Goal: Information Seeking & Learning: Learn about a topic

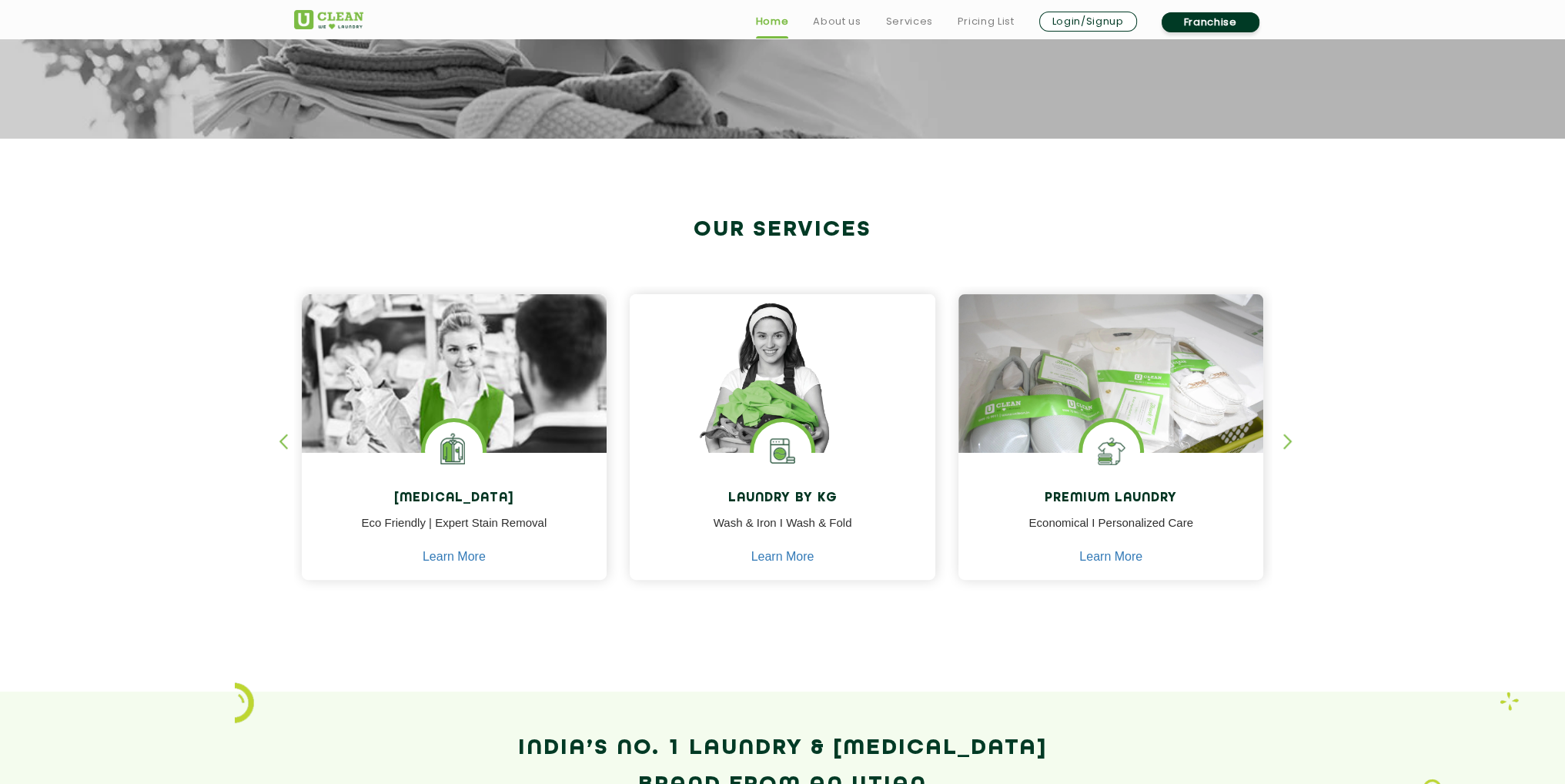
scroll to position [539, 0]
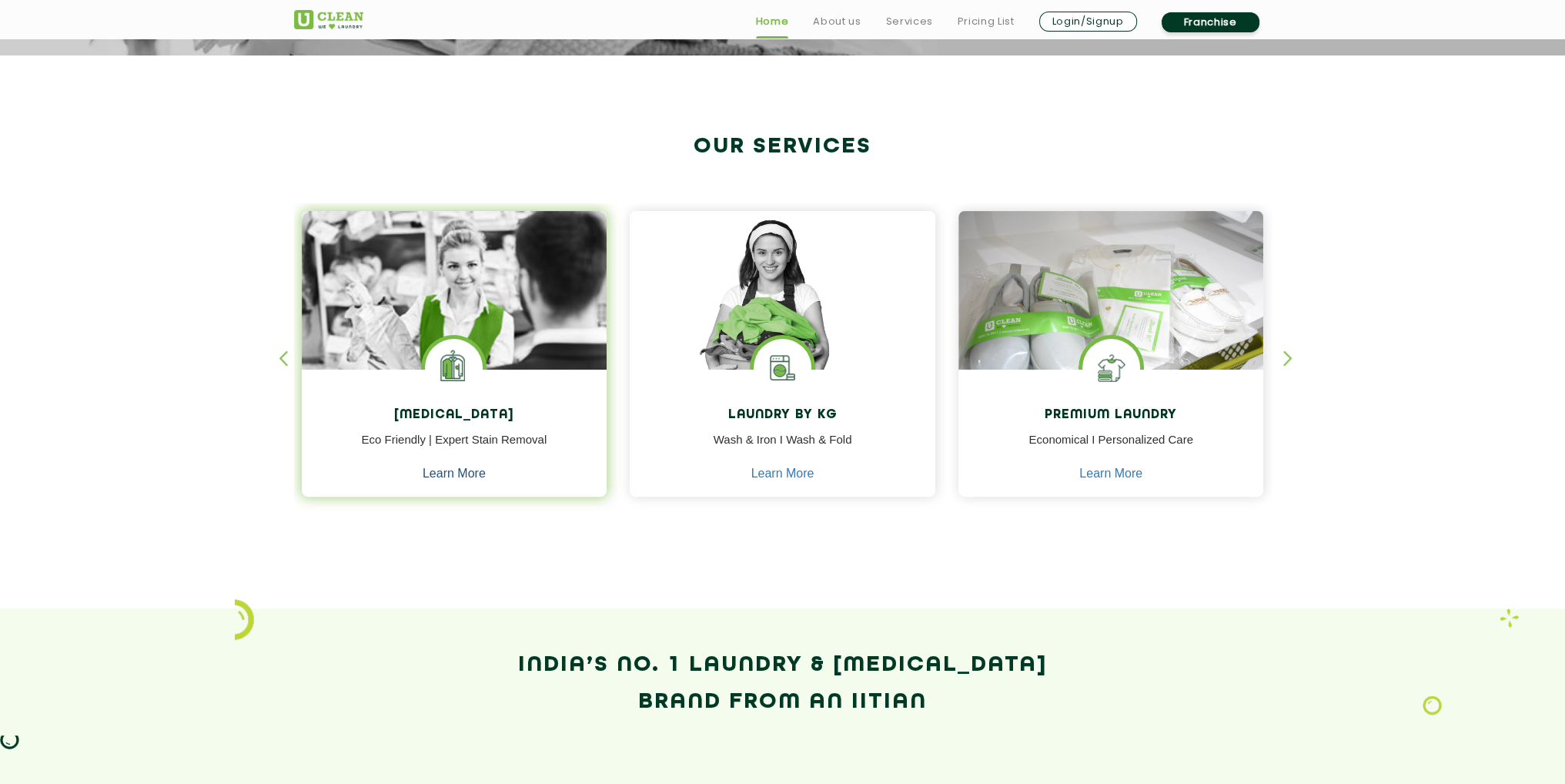
click at [450, 475] on link "Learn More" at bounding box center [455, 473] width 64 height 14
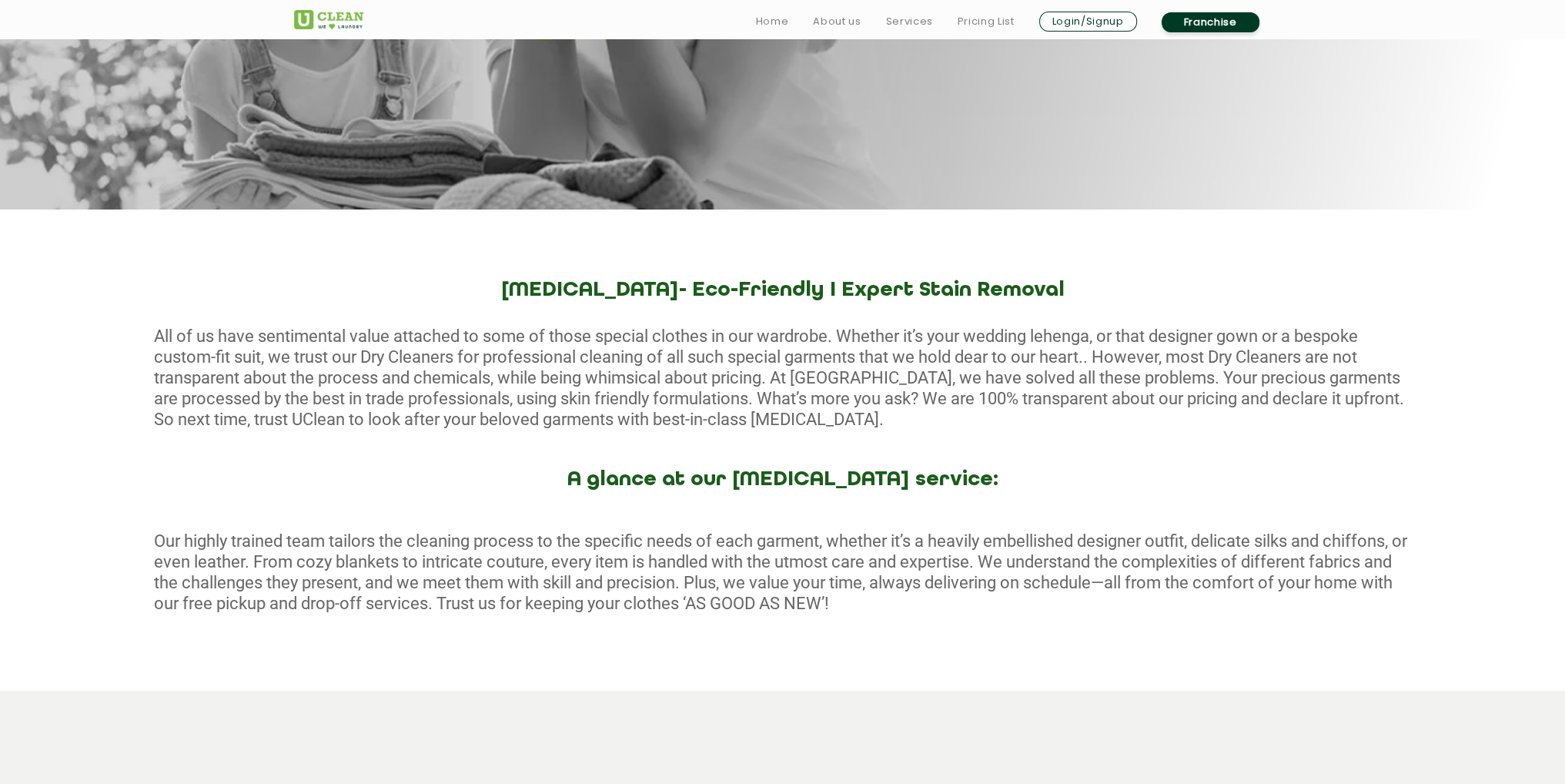
scroll to position [462, 0]
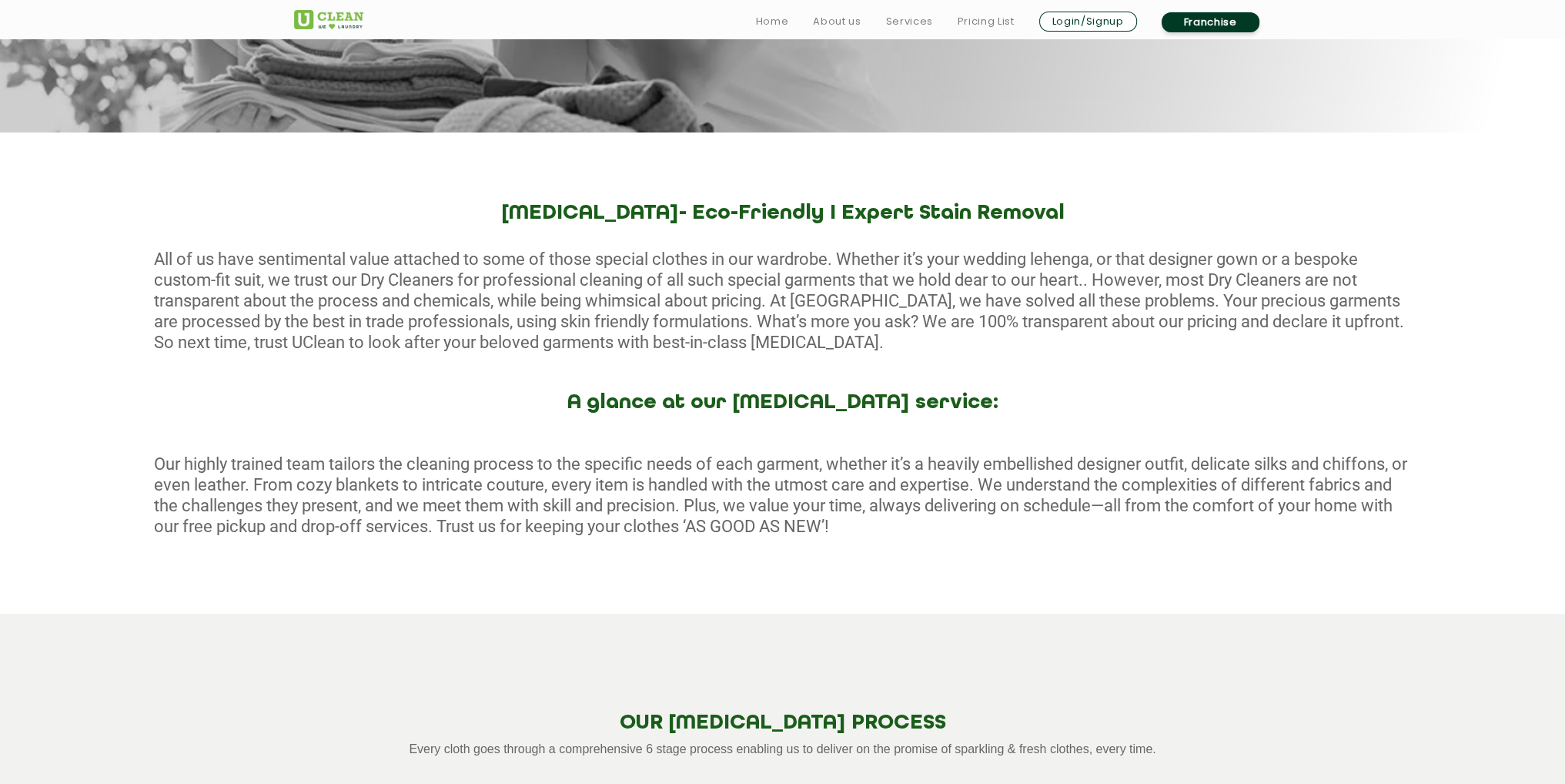
click at [599, 491] on div "Our highly trained team tailors the cleaning process to the specific needs of e…" at bounding box center [782, 514] width 1565 height 122
click at [636, 522] on div "Our highly trained team tailors the cleaning process to the specific needs of e…" at bounding box center [782, 514] width 1565 height 122
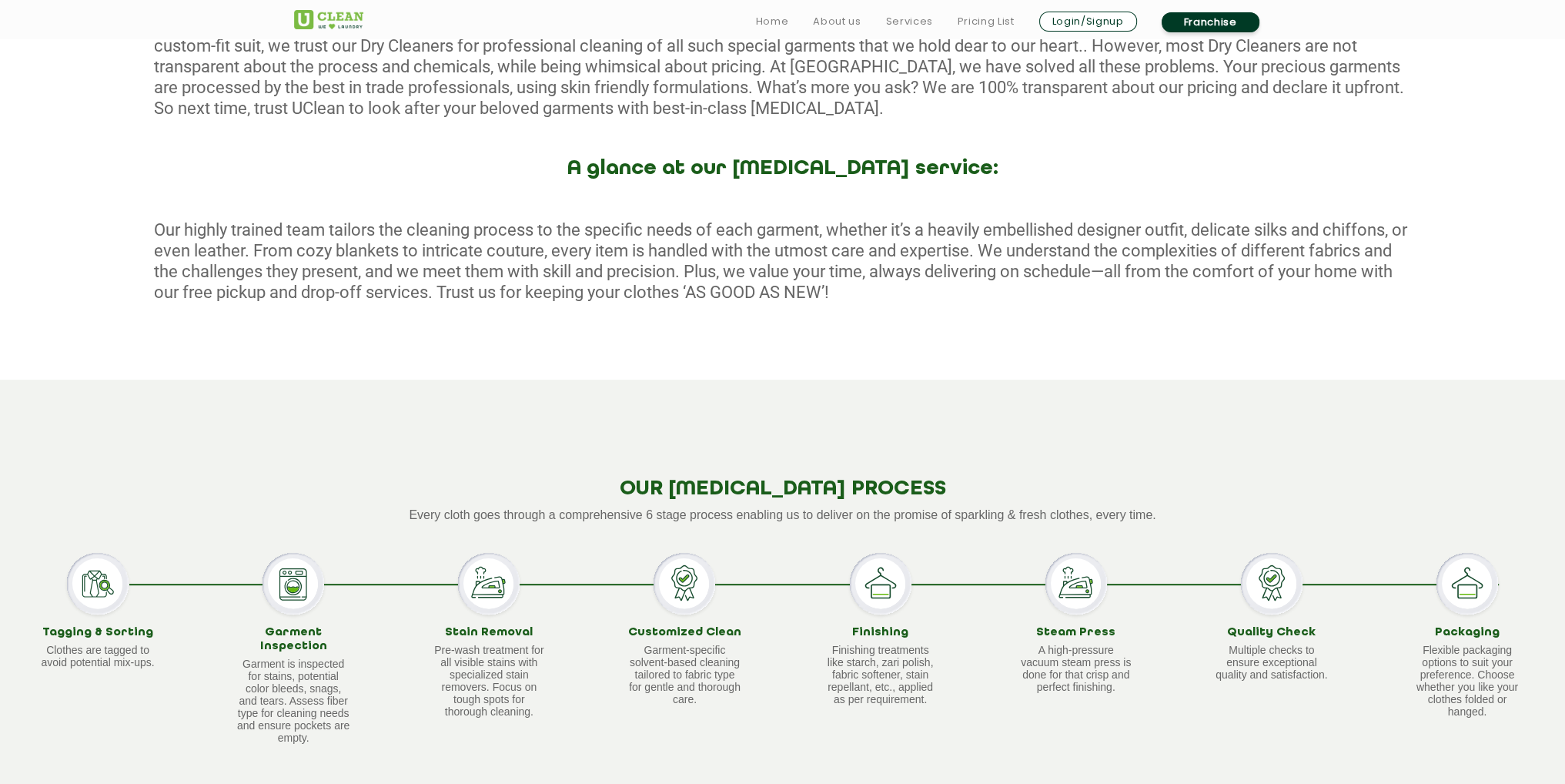
scroll to position [770, 0]
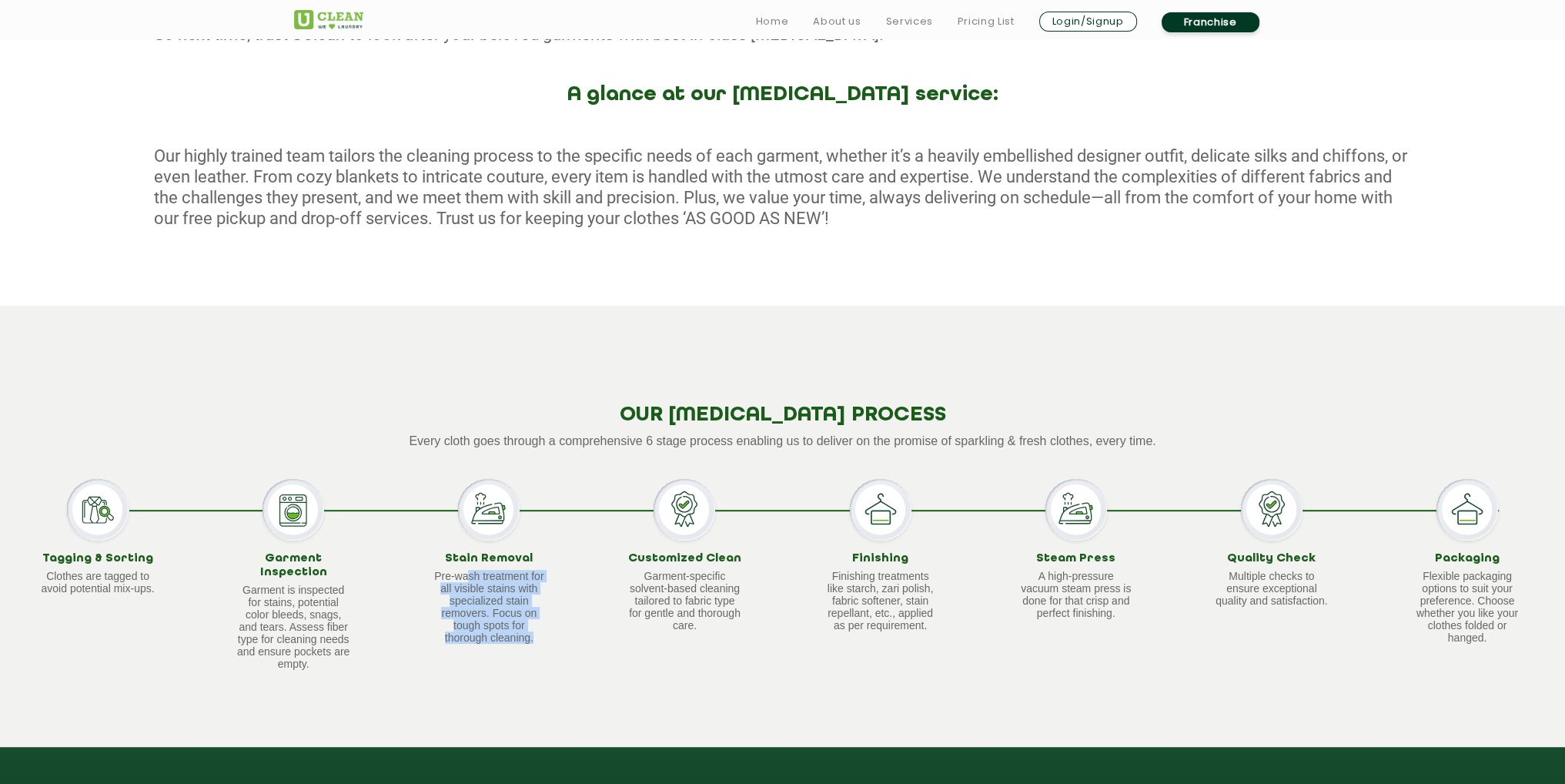
drag, startPoint x: 465, startPoint y: 576, endPoint x: 539, endPoint y: 658, distance: 110.5
click at [539, 657] on div "Stain Removal Pre-wash treatment for all visible stains with specialized stain …" at bounding box center [489, 573] width 196 height 190
click at [560, 659] on div "Stain Removal Pre-wash treatment for all visible stains with specialized stain …" at bounding box center [489, 573] width 196 height 190
click at [640, 579] on p "Garment-specific solvent-based cleaning tailored to fabric type for gentle and …" at bounding box center [685, 600] width 115 height 62
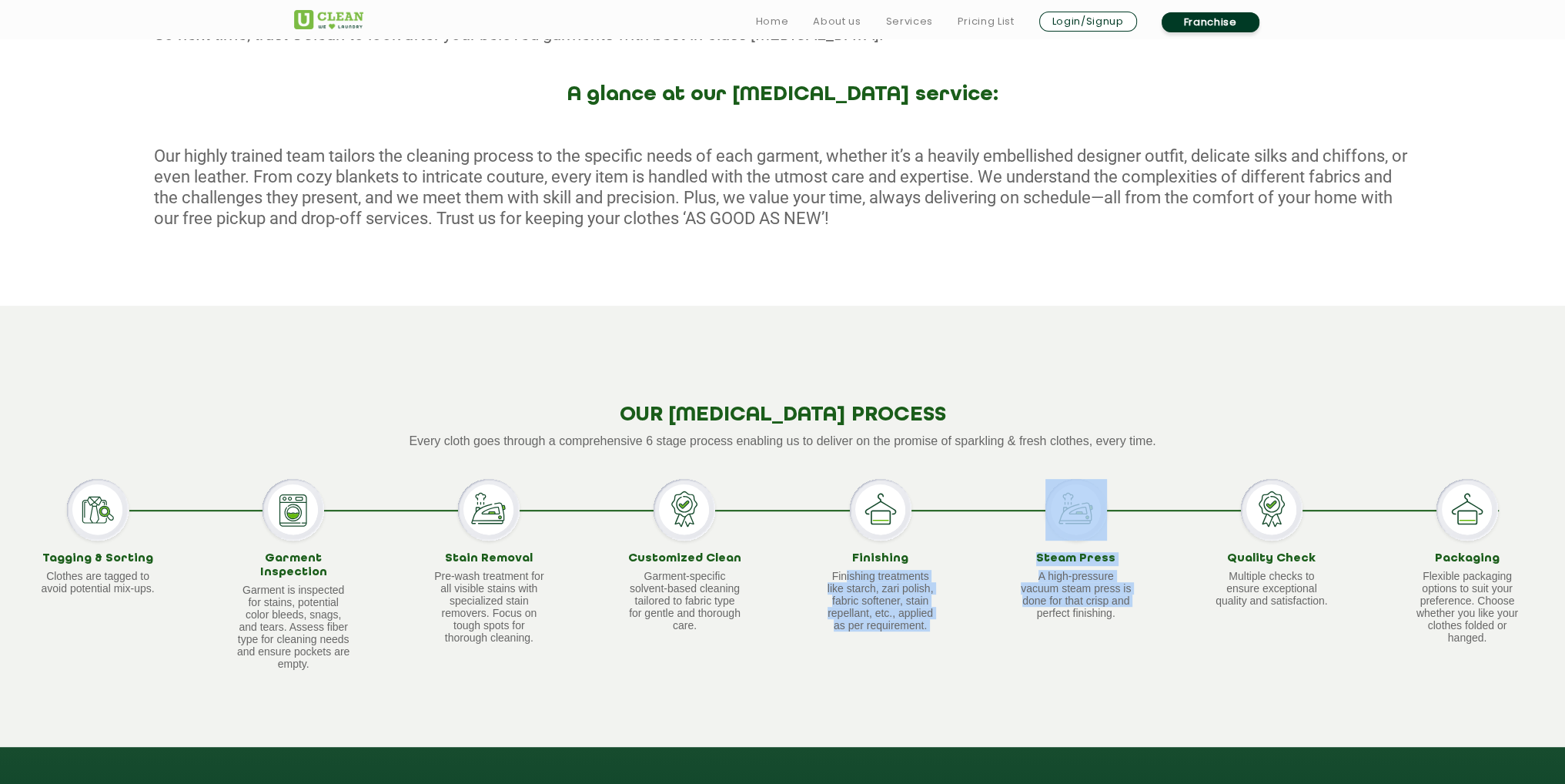
drag, startPoint x: 847, startPoint y: 579, endPoint x: 1053, endPoint y: 648, distance: 217.2
click at [1012, 640] on div "Tagging & Sorting Clothes are tagged to avoid potential mix-ups. Garment Inspec…" at bounding box center [782, 573] width 1565 height 190
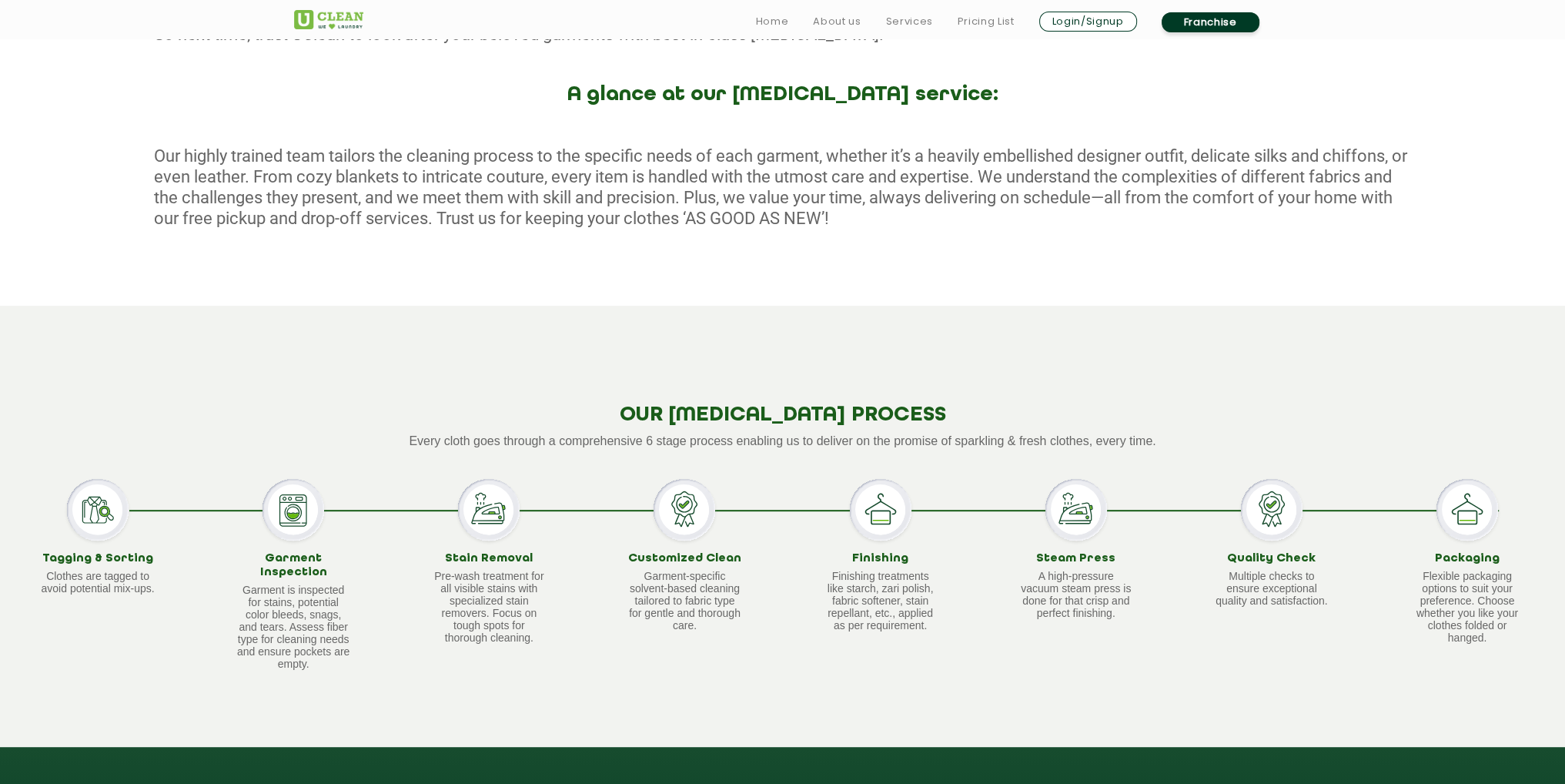
click at [1144, 626] on div "Steam Press A high-pressure vacuum steam press is done for that crisp and perfe…" at bounding box center [1077, 573] width 196 height 190
click at [1234, 577] on p "Multiple checks to ensure exceptional quality and satisfaction." at bounding box center [1272, 588] width 115 height 37
drag, startPoint x: 433, startPoint y: 577, endPoint x: 521, endPoint y: 650, distance: 114.3
click at [521, 650] on div "Stain Removal Pre-wash treatment for all visible stains with specialized stain …" at bounding box center [489, 573] width 196 height 190
drag, startPoint x: 735, startPoint y: 629, endPoint x: 757, endPoint y: 621, distance: 23.4
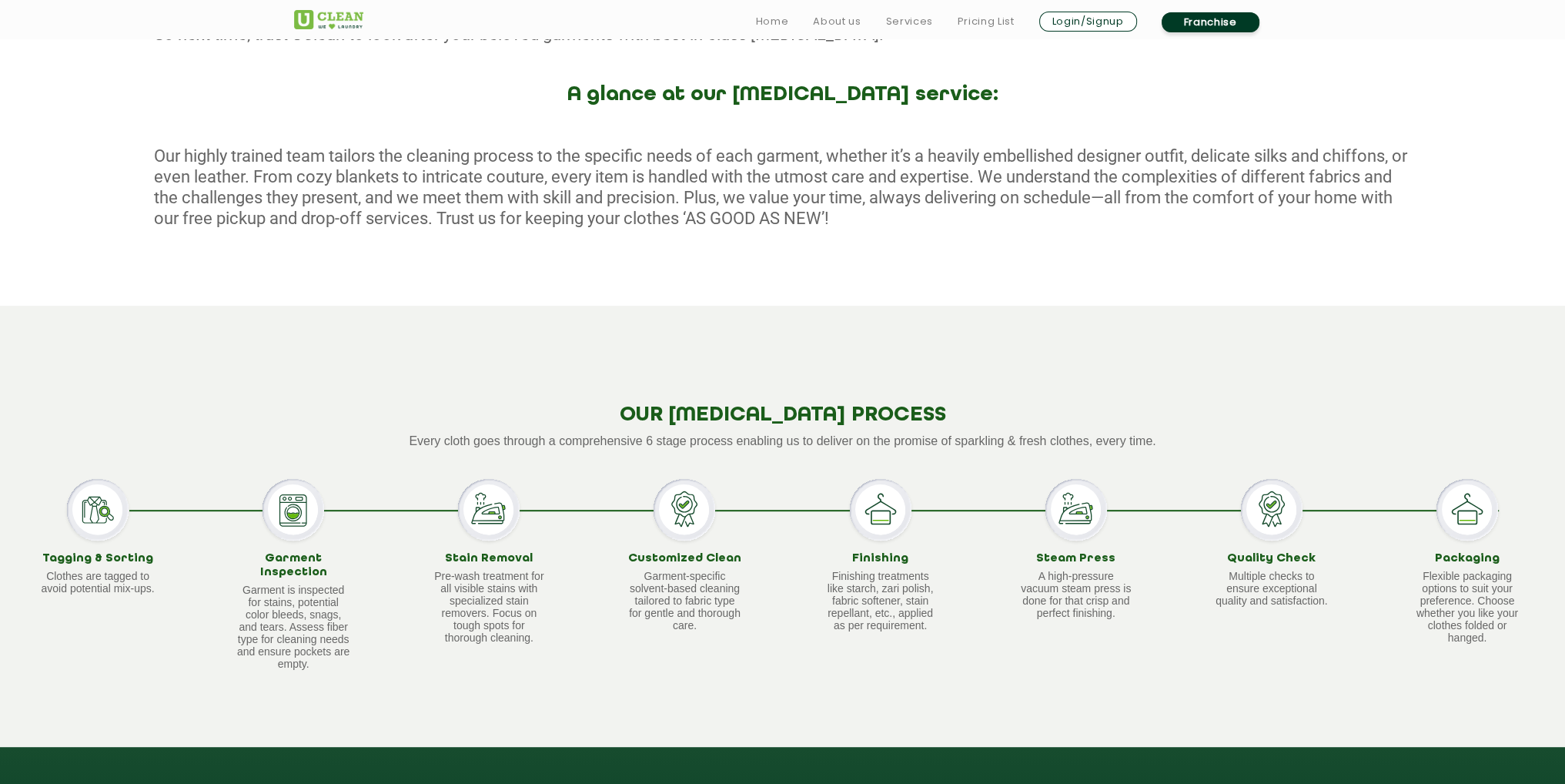
click at [748, 623] on div "Customized Clean Garment-specific solvent-based cleaning tailored to fabric typ…" at bounding box center [685, 573] width 196 height 190
drag, startPoint x: 977, startPoint y: 608, endPoint x: 1185, endPoint y: 613, distance: 208.1
click at [1093, 606] on div "Tagging & Sorting Clothes are tagged to avoid potential mix-ups. Garment Inspec…" at bounding box center [782, 573] width 1565 height 190
click at [1348, 629] on div "Quality Check Multiple checks to ensure exceptional quality and satisfaction." at bounding box center [1272, 573] width 196 height 190
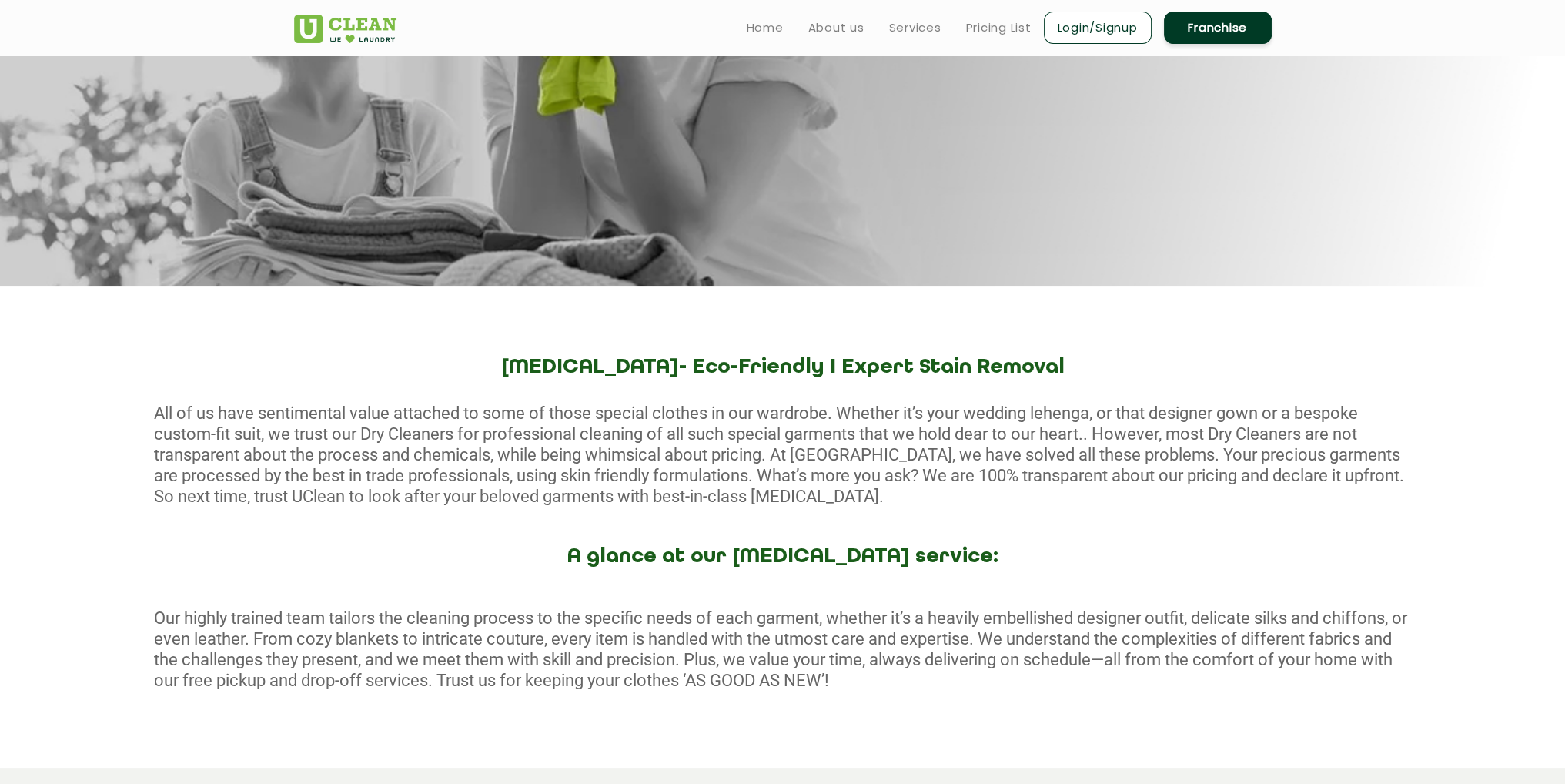
scroll to position [0, 0]
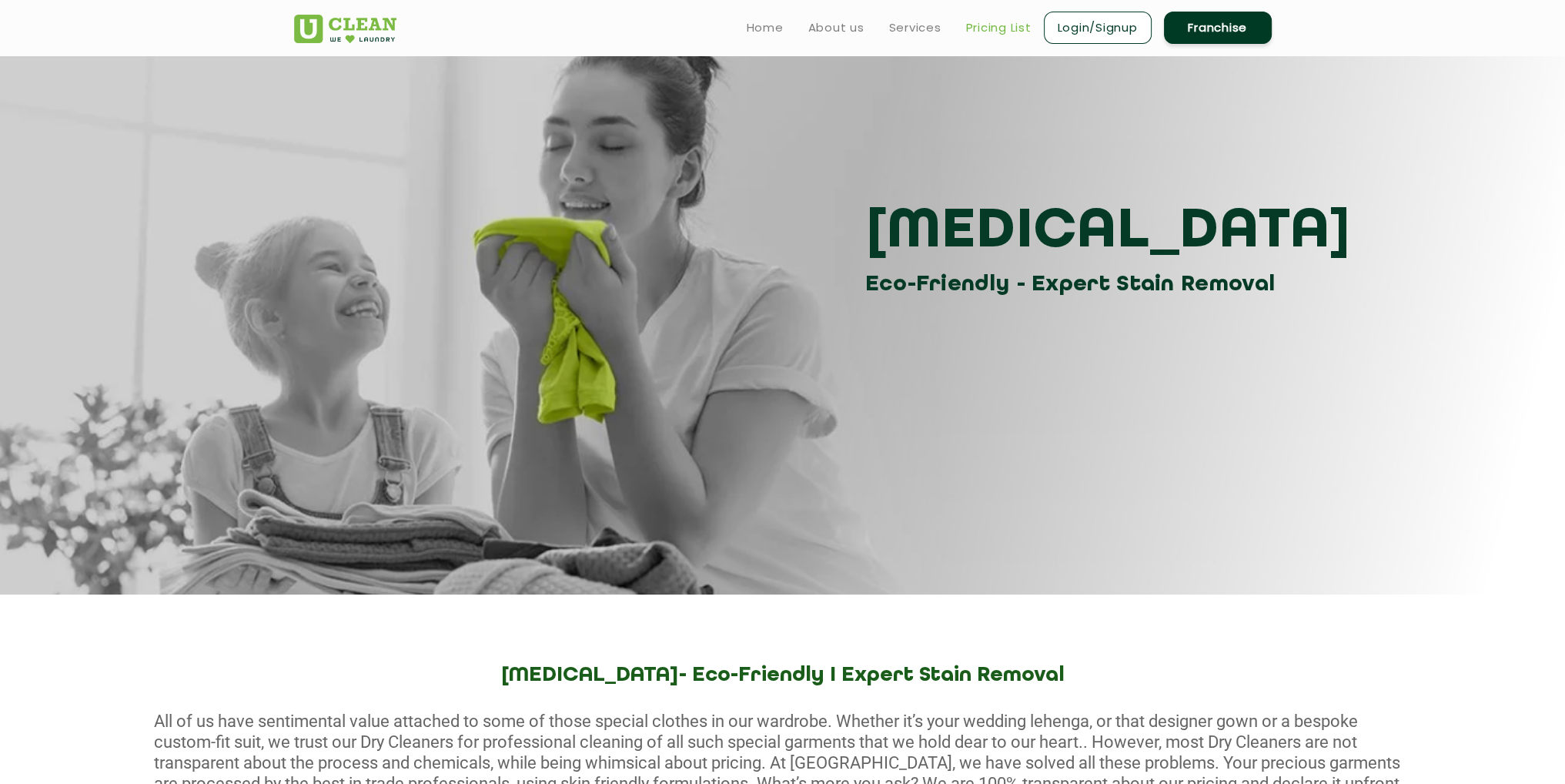
click at [992, 34] on link "Pricing List" at bounding box center [999, 28] width 65 height 18
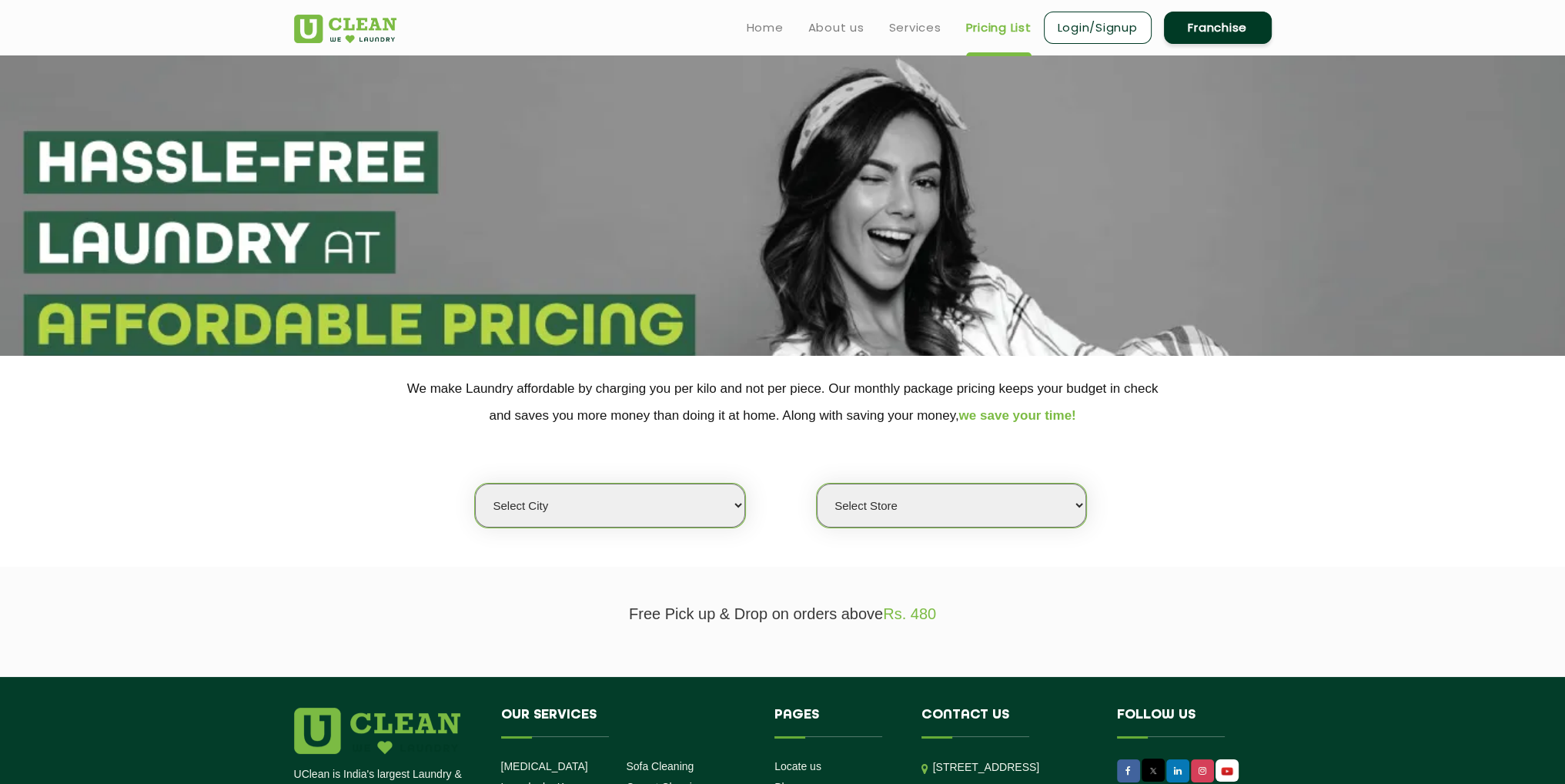
click at [717, 491] on select "Select city [GEOGRAPHIC_DATA] [GEOGRAPHIC_DATA] [GEOGRAPHIC_DATA] [GEOGRAPHIC_D…" at bounding box center [609, 505] width 269 height 43
select select "6"
click at [475, 483] on select "Select city [GEOGRAPHIC_DATA] [GEOGRAPHIC_DATA] [GEOGRAPHIC_DATA] [GEOGRAPHIC_D…" at bounding box center [609, 505] width 269 height 43
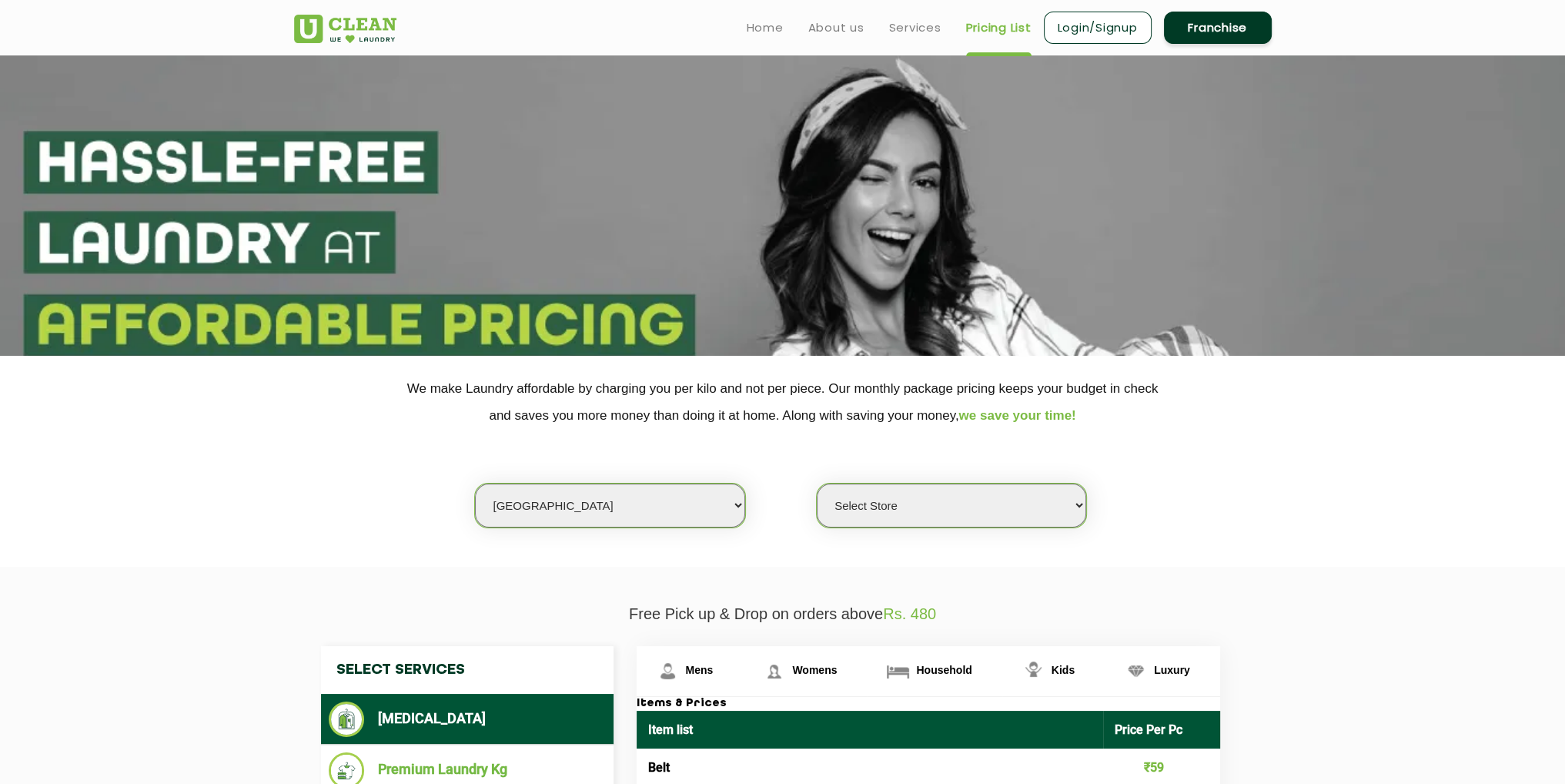
click at [900, 492] on select "Select Store [GEOGRAPHIC_DATA] [GEOGRAPHIC_DATA] UClean KR [GEOGRAPHIC_DATA] [G…" at bounding box center [951, 505] width 269 height 43
select select "489"
click at [817, 483] on select "Select Store [GEOGRAPHIC_DATA] [GEOGRAPHIC_DATA] UClean KR [GEOGRAPHIC_DATA] [G…" at bounding box center [951, 505] width 269 height 43
click at [1397, 486] on section "We make Laundry affordable by charging you per kilo and not per piece. Our mont…" at bounding box center [782, 461] width 1565 height 211
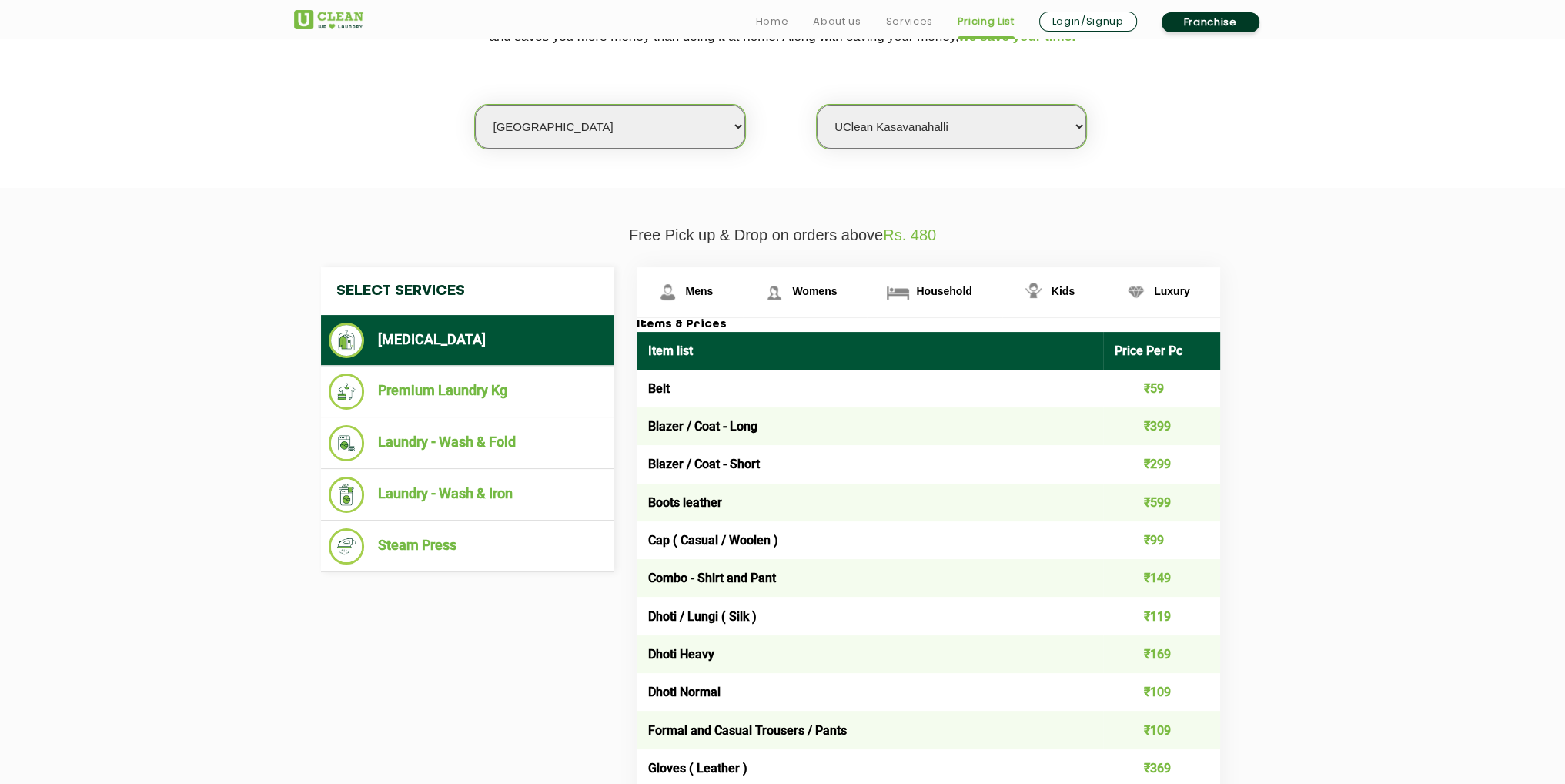
scroll to position [384, 0]
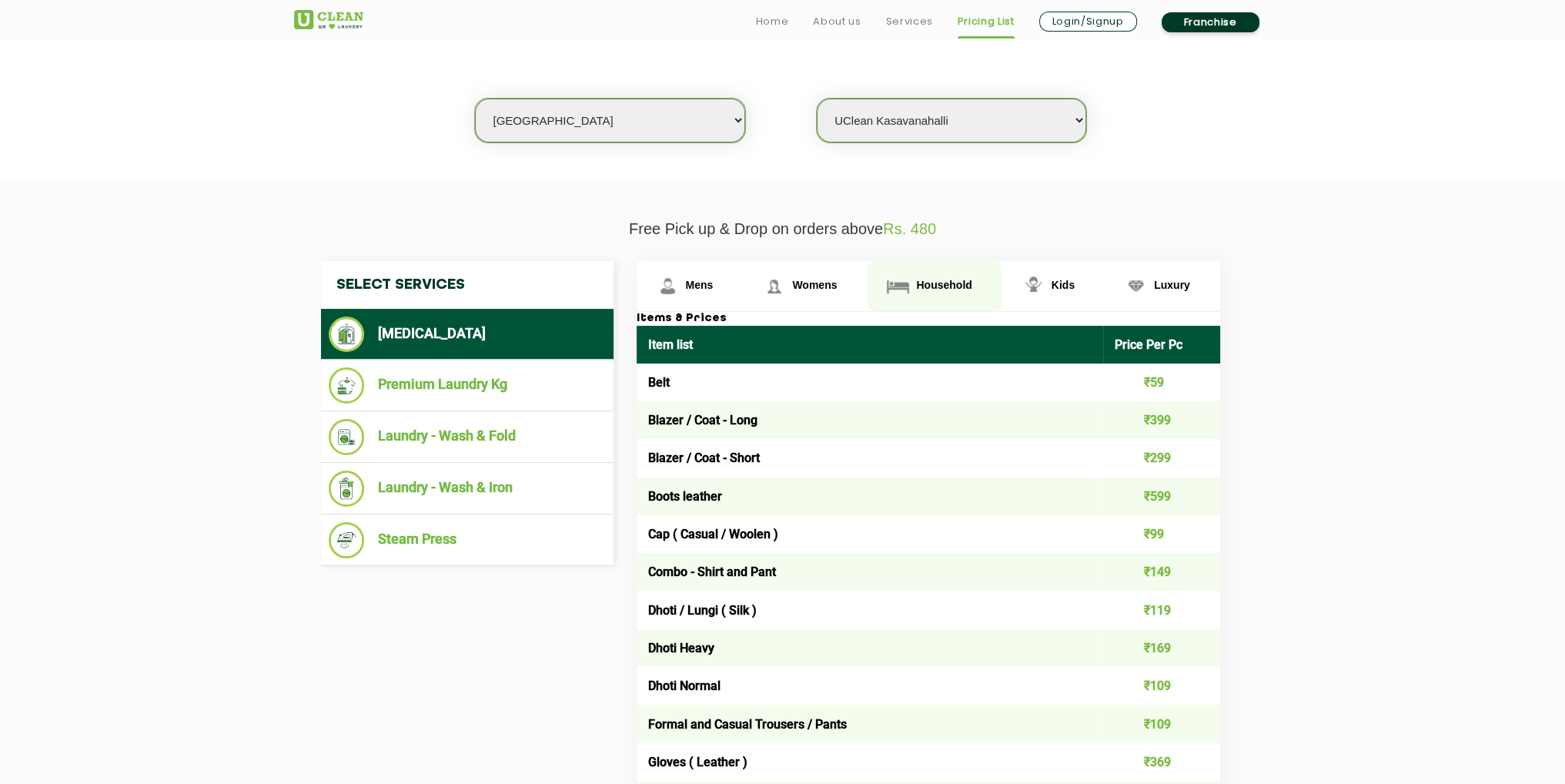
click at [946, 282] on span "Household" at bounding box center [944, 284] width 55 height 13
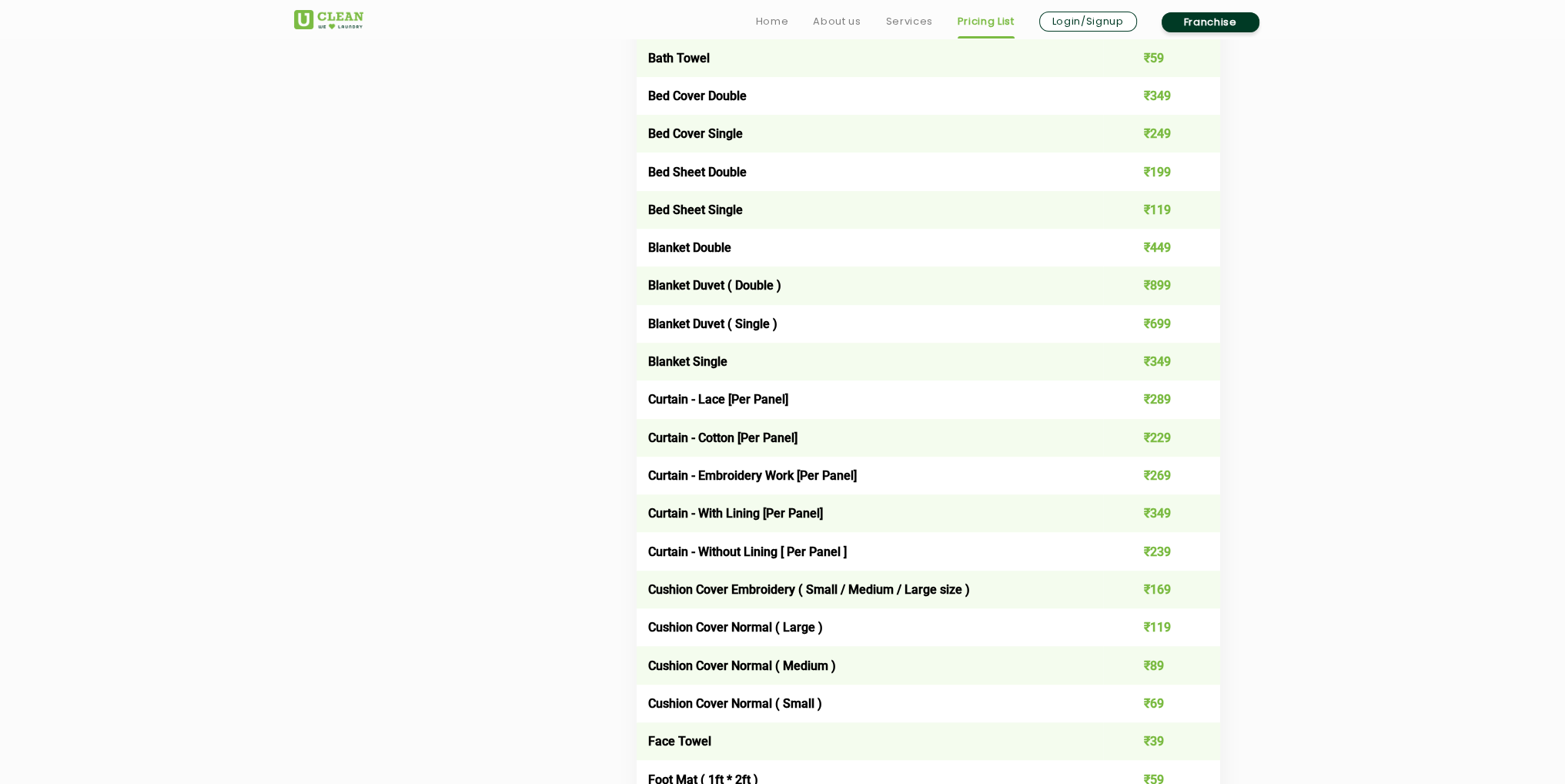
scroll to position [1077, 0]
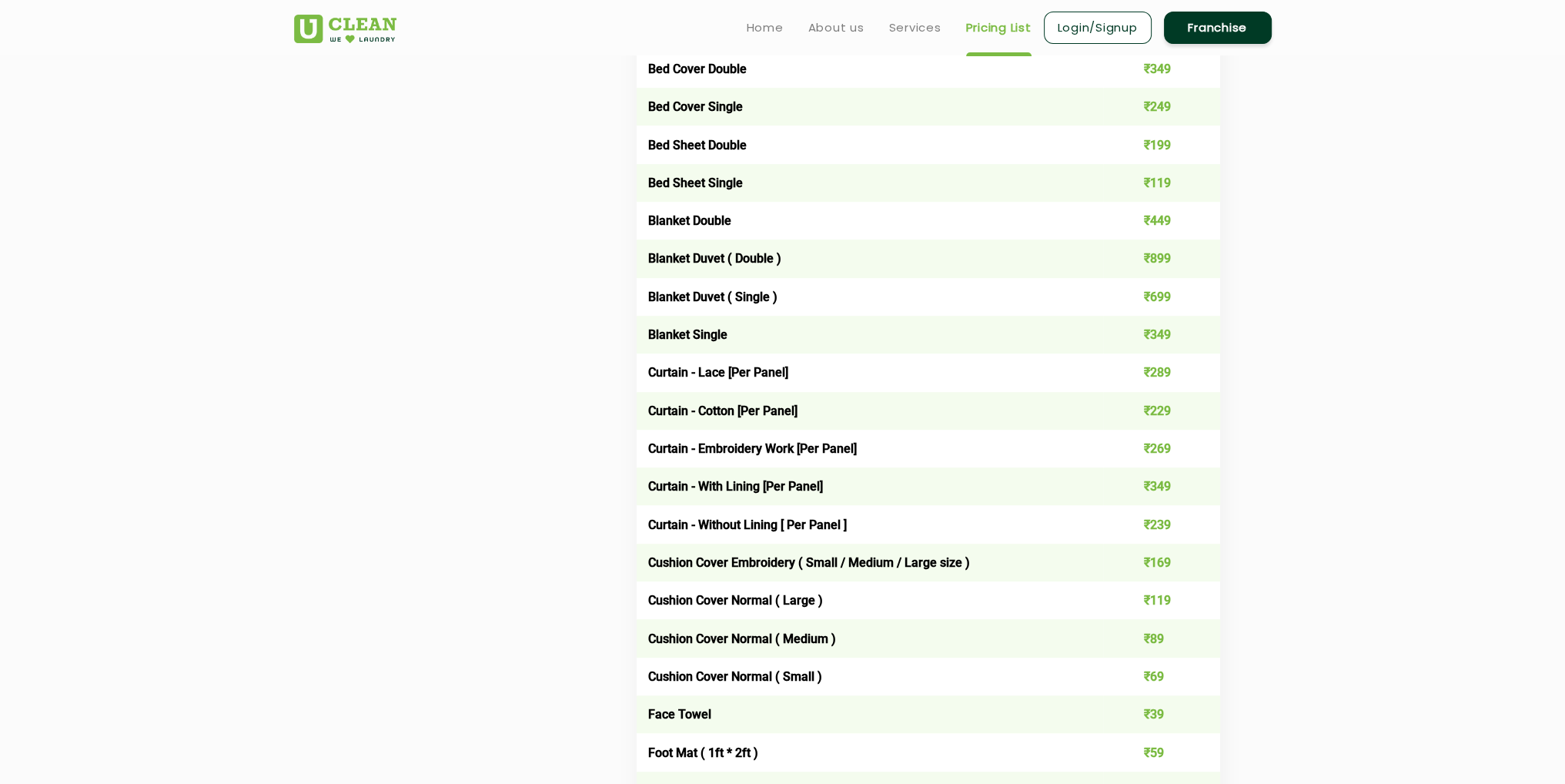
click at [1161, 482] on td "₹349" at bounding box center [1162, 486] width 117 height 38
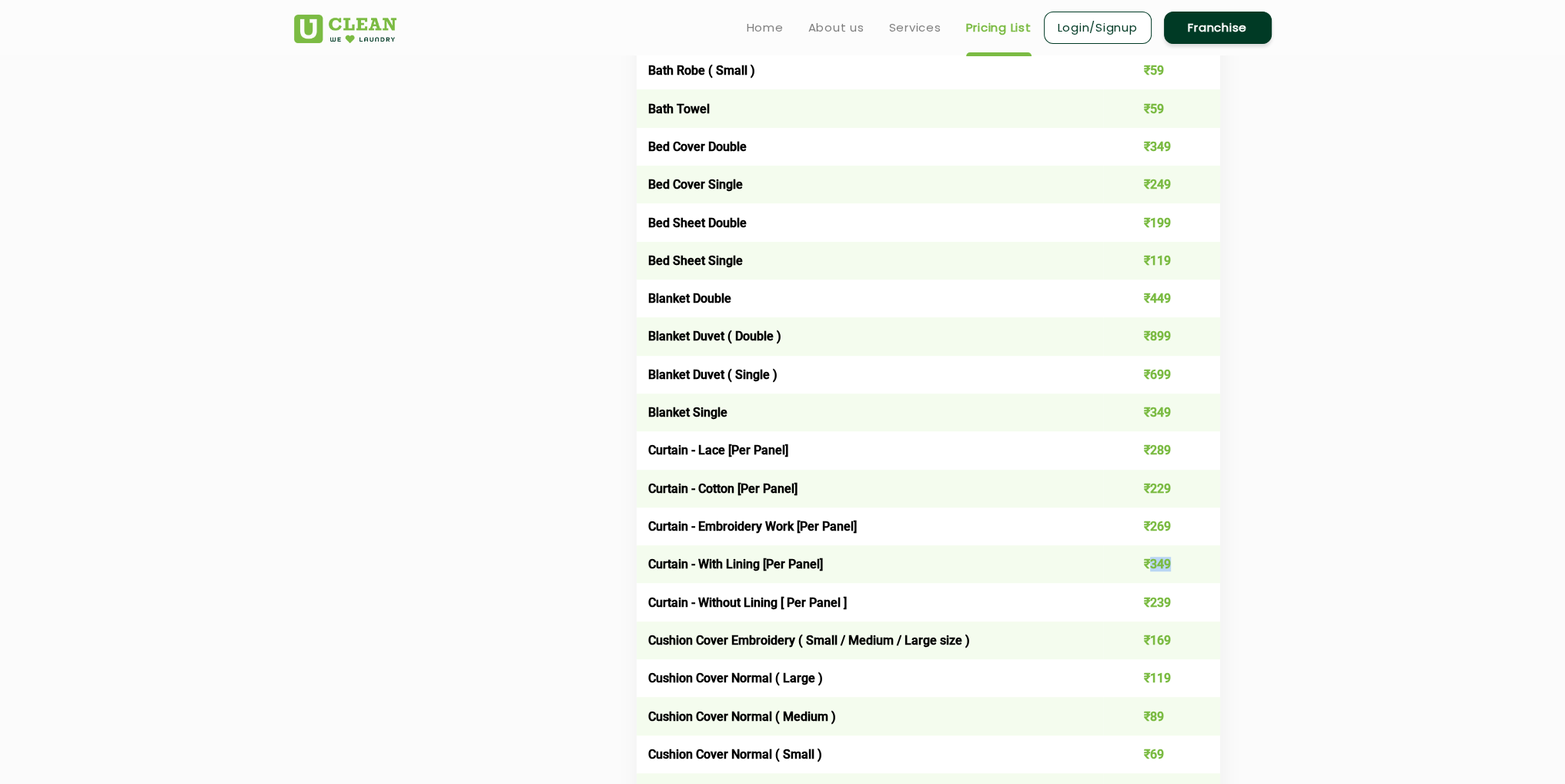
scroll to position [1000, 0]
click at [1157, 608] on td "₹239" at bounding box center [1162, 600] width 117 height 38
